Goal: Feedback & Contribution: Contribute content

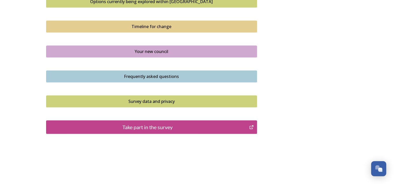
scroll to position [375, 0]
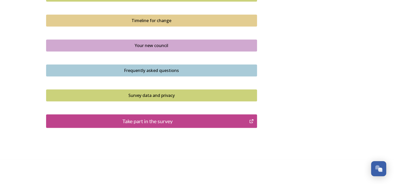
click at [229, 120] on div "Take part in the survey" at bounding box center [147, 121] width 197 height 8
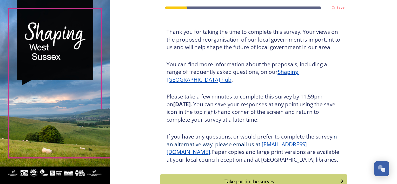
scroll to position [66, 0]
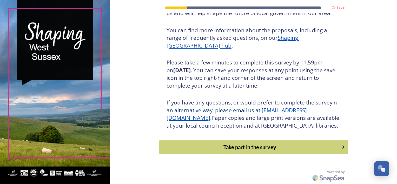
click at [251, 150] on div "Take part in the survey" at bounding box center [250, 147] width 176 height 8
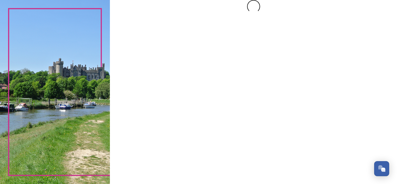
scroll to position [0, 0]
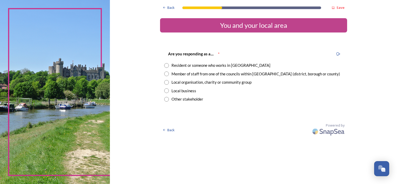
click at [165, 65] on input "radio" at bounding box center [166, 65] width 5 height 5
radio input "true"
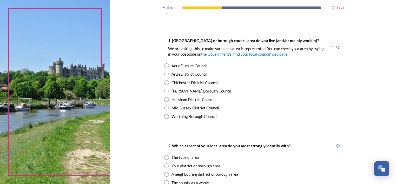
scroll to position [104, 0]
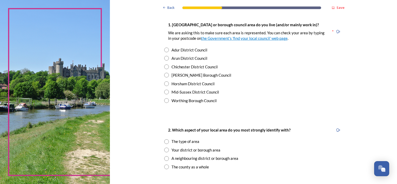
click at [164, 59] on input "radio" at bounding box center [166, 58] width 5 height 5
radio input "true"
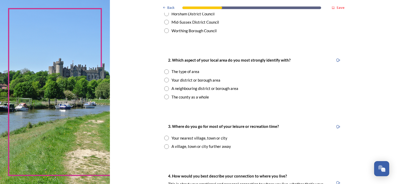
scroll to position [182, 0]
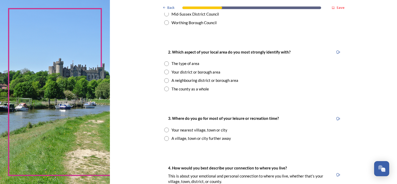
click at [164, 63] on input "radio" at bounding box center [166, 63] width 5 height 5
radio input "true"
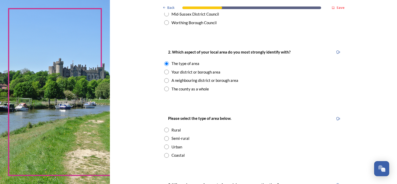
scroll to position [208, 0]
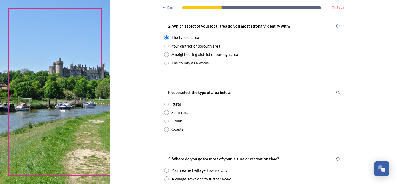
click at [165, 44] on input "radio" at bounding box center [166, 46] width 5 height 5
radio input "true"
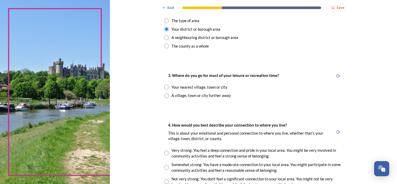
scroll to position [234, 0]
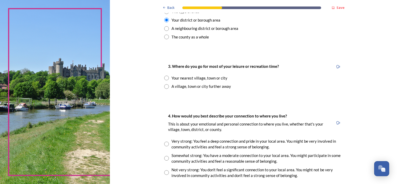
click at [164, 85] on input "radio" at bounding box center [166, 86] width 5 height 5
radio input "true"
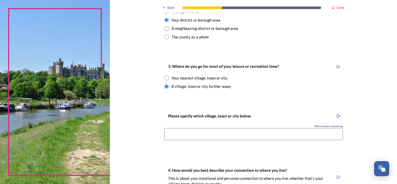
click at [222, 136] on input at bounding box center [253, 134] width 179 height 12
click at [164, 77] on input "radio" at bounding box center [166, 78] width 5 height 5
radio input "true"
click at [165, 86] on input "radio" at bounding box center [166, 86] width 5 height 5
radio input "true"
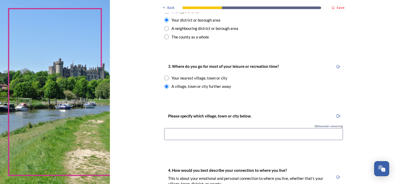
click at [178, 130] on input at bounding box center [253, 134] width 179 height 12
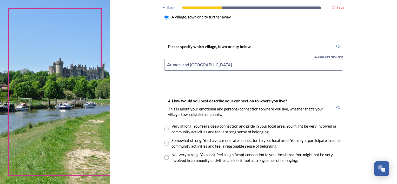
scroll to position [312, 0]
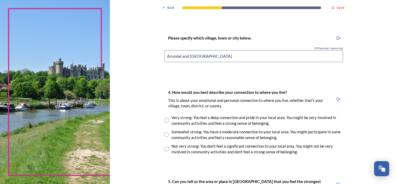
type input "Arundel and Chichester"
click at [164, 134] on input "radio" at bounding box center [166, 134] width 5 height 5
radio input "true"
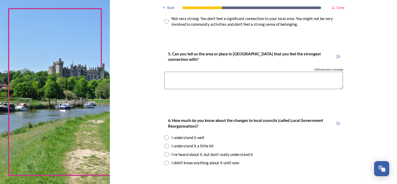
scroll to position [442, 0]
